Goal: Task Accomplishment & Management: Complete application form

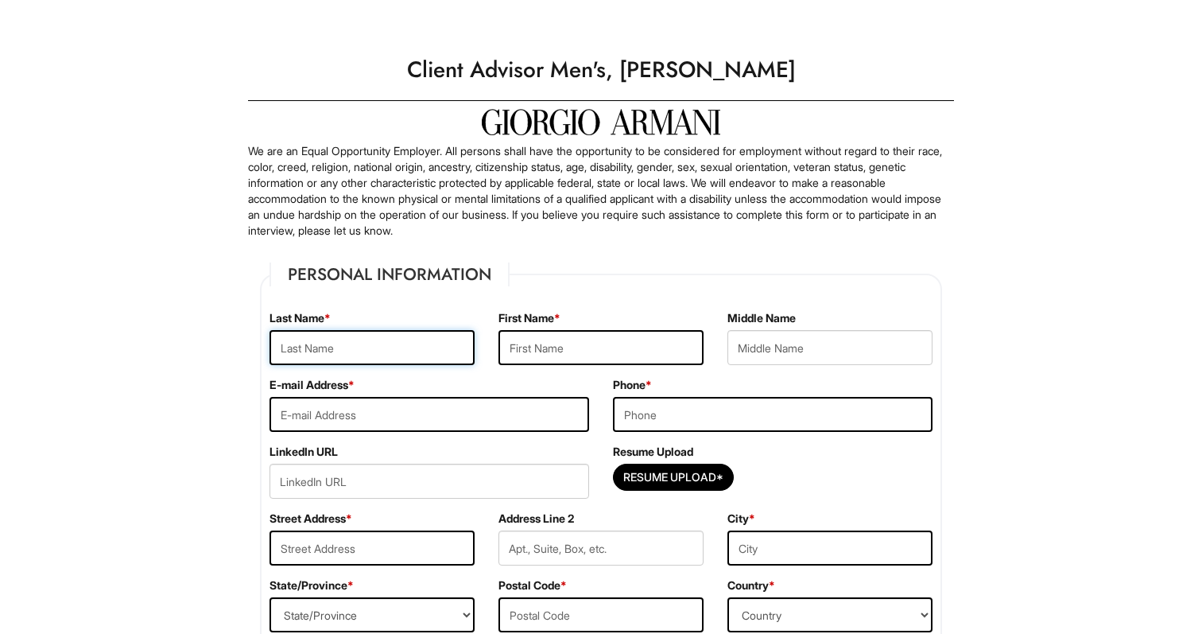
click at [386, 358] on input "text" at bounding box center [372, 347] width 205 height 35
type input "Hill"
type input "[PERSON_NAME]"
type input "[EMAIL_ADDRESS][PERSON_NAME][DOMAIN_NAME]"
type input "[PHONE_NUMBER]"
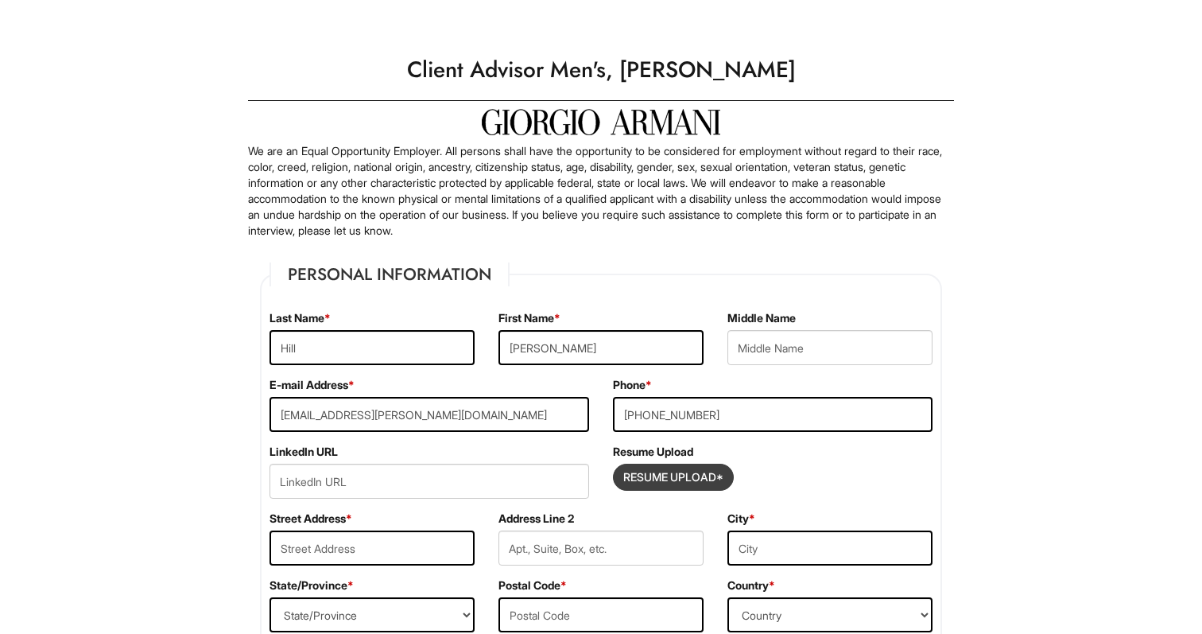
click at [642, 476] on input "Resume Upload*" at bounding box center [673, 476] width 119 height 25
type input "C:\fakepath\[PERSON_NAME] [PERSON_NAME] Resume.pdf"
